Goal: Transaction & Acquisition: Purchase product/service

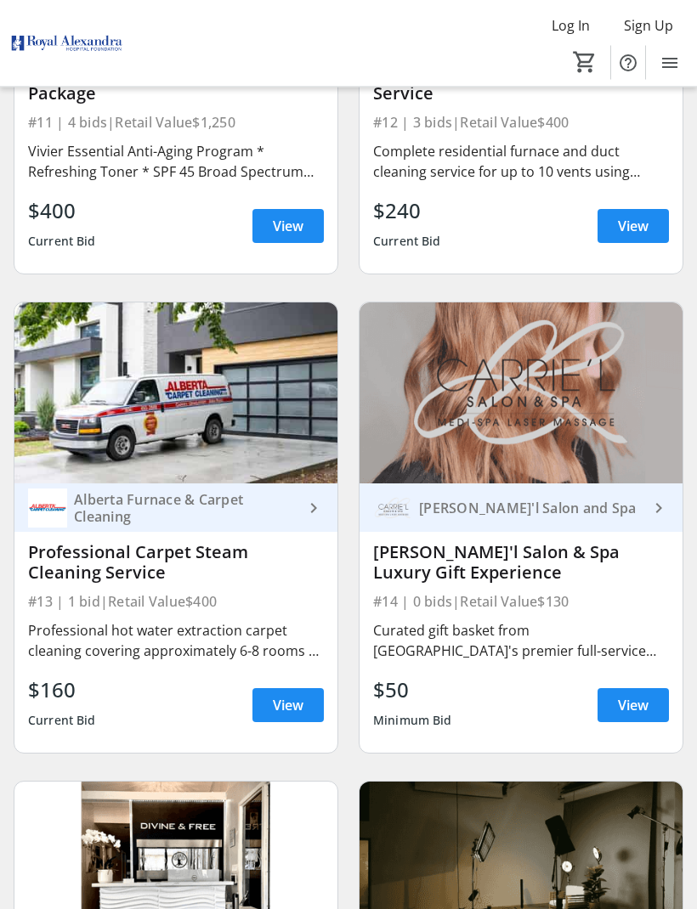
scroll to position [2863, 0]
click at [622, 717] on span at bounding box center [632, 705] width 71 height 41
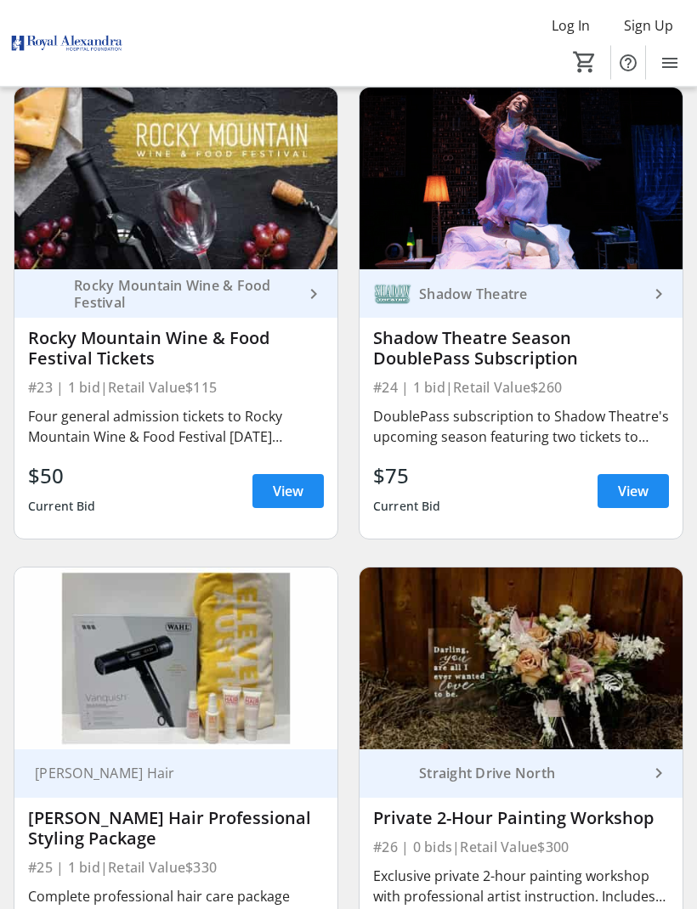
scroll to position [5477, 0]
click at [263, 495] on span at bounding box center [287, 491] width 71 height 41
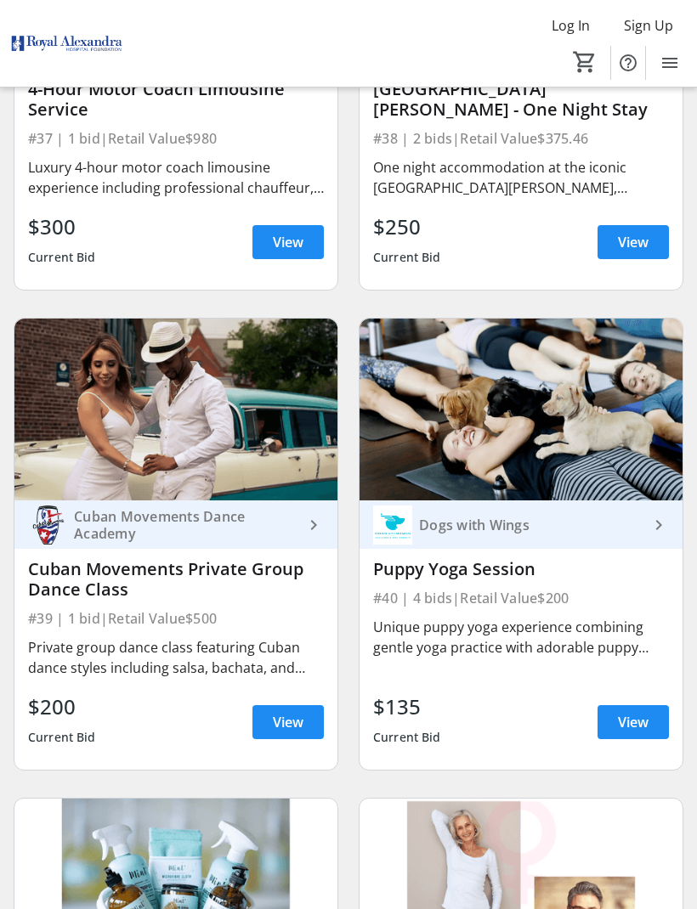
scroll to position [9043, 0]
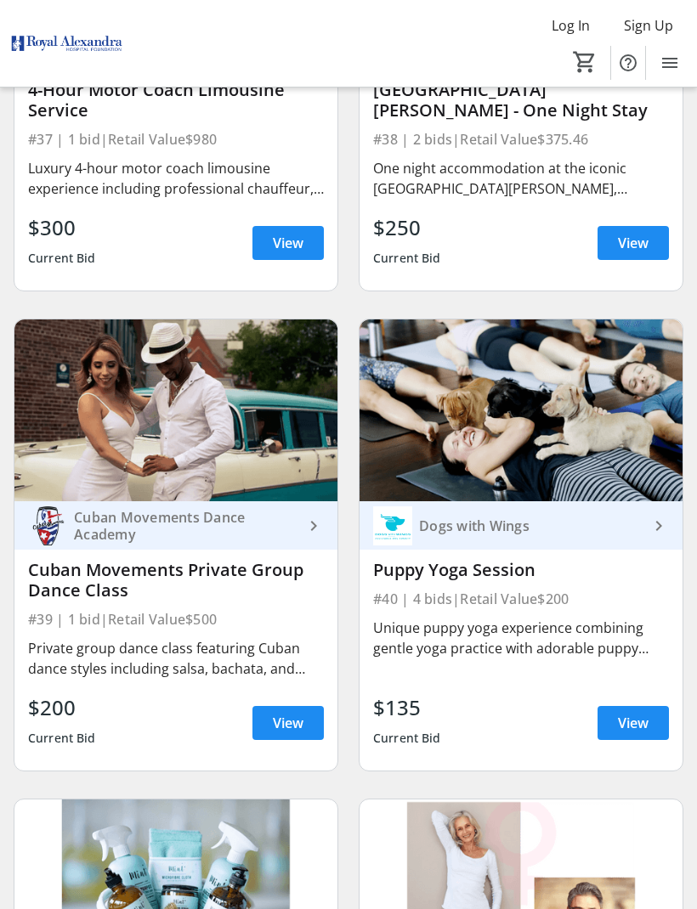
click at [613, 720] on span at bounding box center [632, 723] width 71 height 41
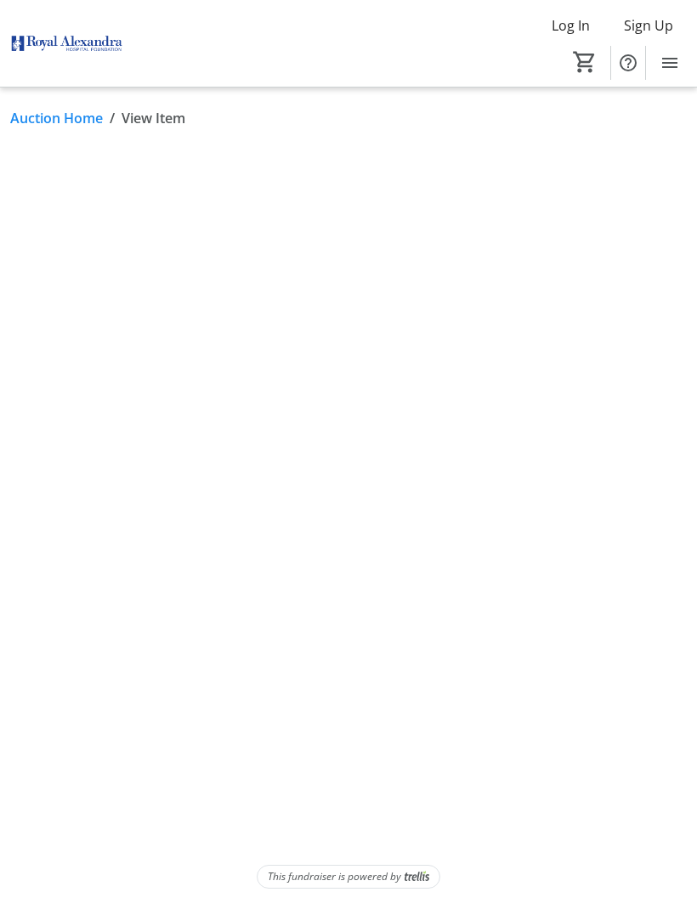
scroll to position [56, 0]
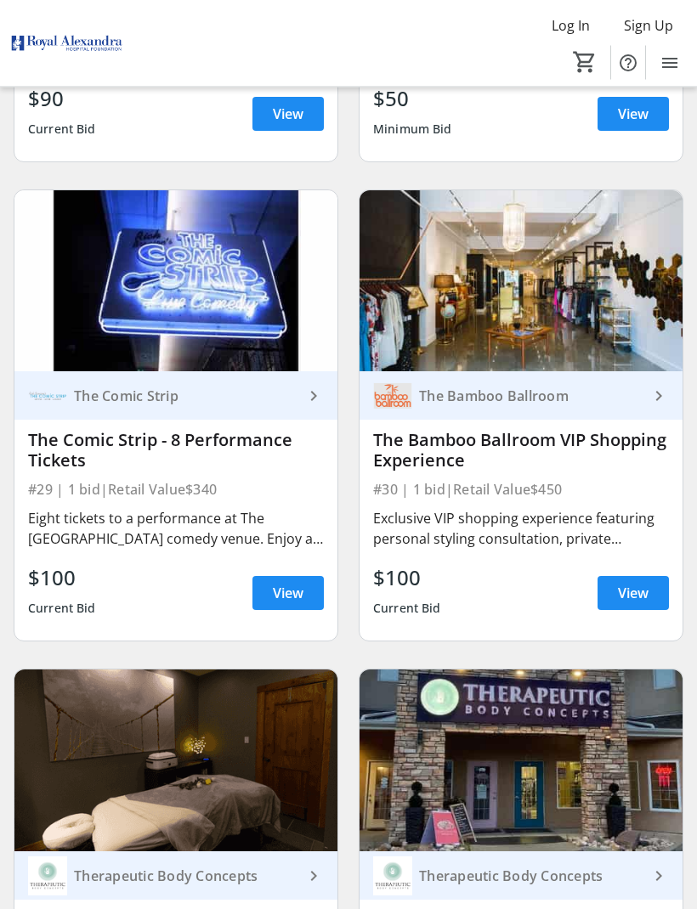
scroll to position [6814, 0]
click at [278, 578] on span at bounding box center [287, 593] width 71 height 41
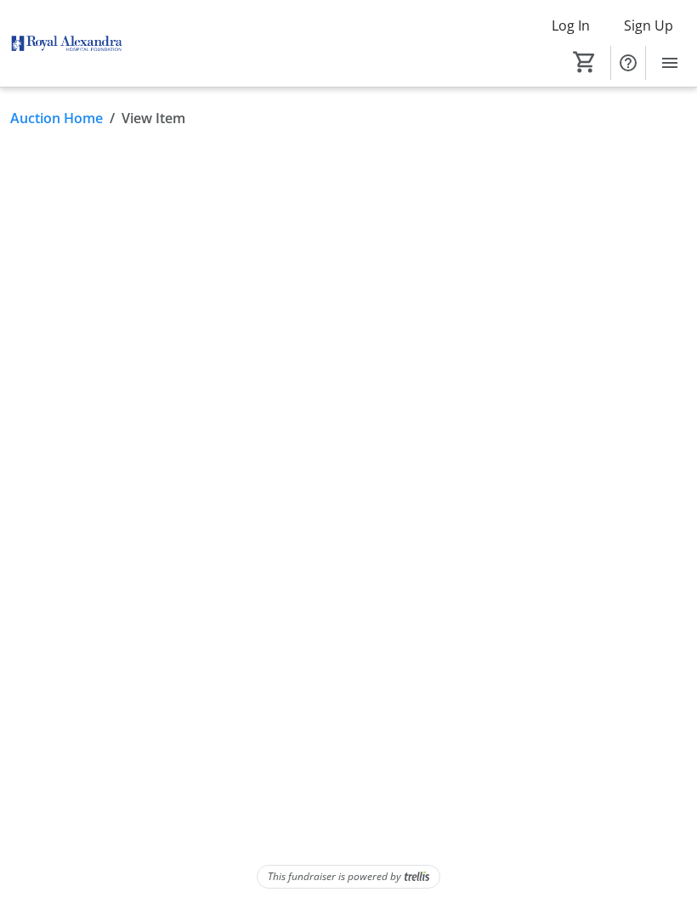
scroll to position [56, 0]
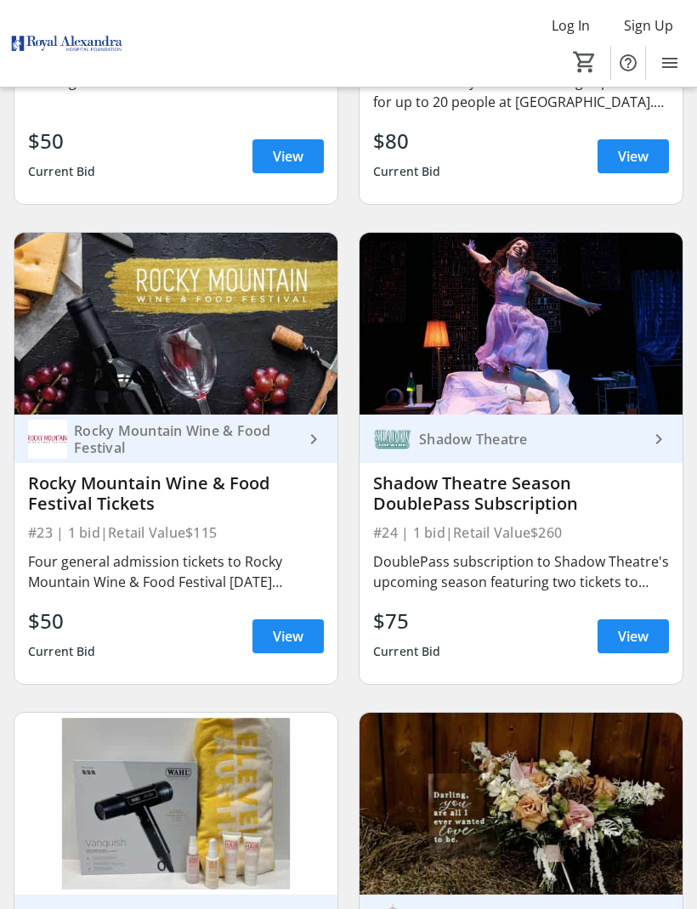
scroll to position [5319, 0]
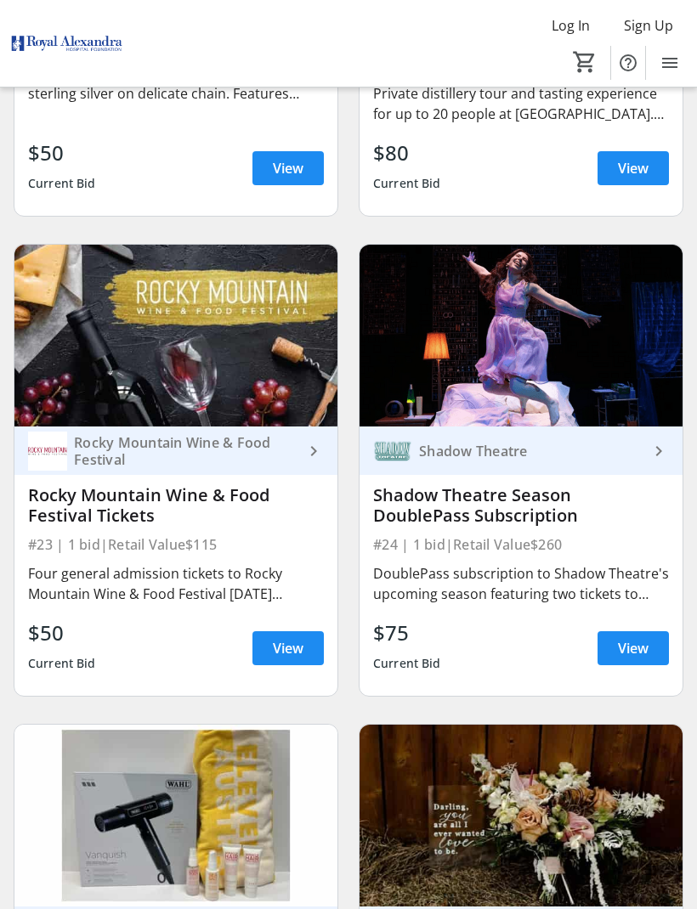
click at [265, 658] on span at bounding box center [287, 648] width 71 height 41
